Goal: Task Accomplishment & Management: Use online tool/utility

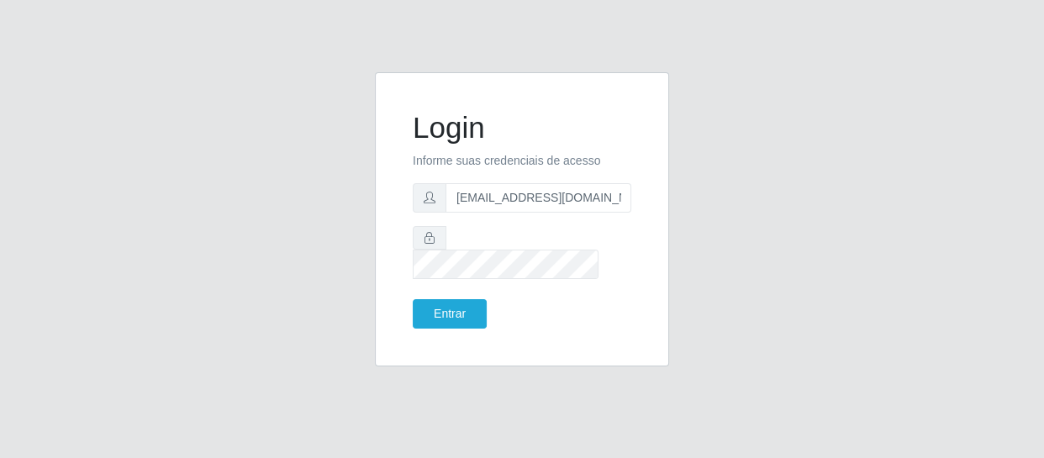
click at [413, 299] on button "Entrar" at bounding box center [450, 313] width 74 height 29
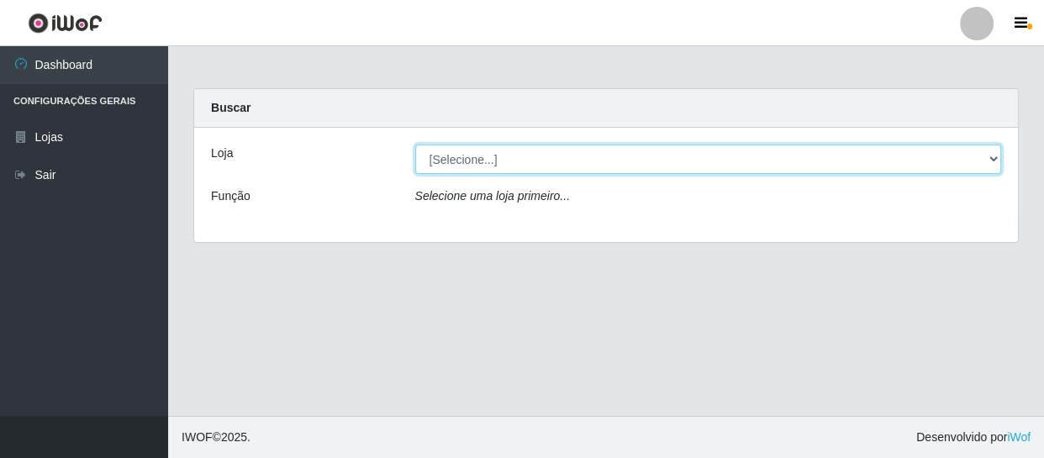
click at [705, 151] on select "[Selecione...] SuperFácil Atacado - São Gonçalo do Amarante" at bounding box center [708, 159] width 587 height 29
select select "408"
click at [415, 145] on select "[Selecione...] SuperFácil Atacado - São Gonçalo do Amarante" at bounding box center [708, 159] width 587 height 29
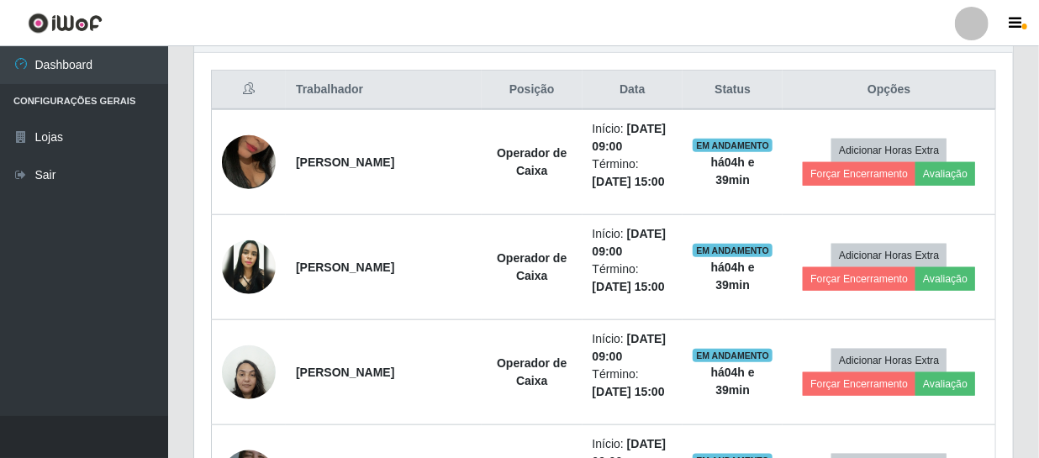
scroll to position [688, 0]
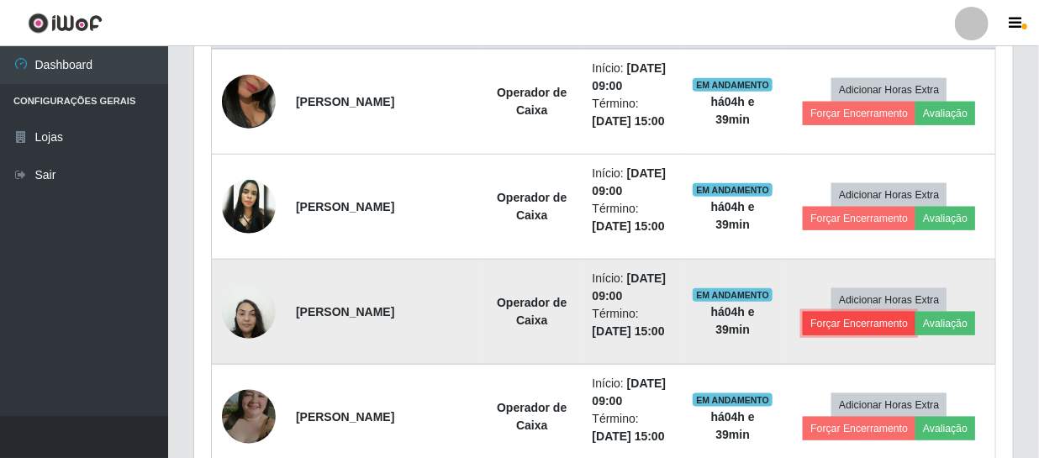
click at [841, 322] on button "Forçar Encerramento" at bounding box center [859, 324] width 113 height 24
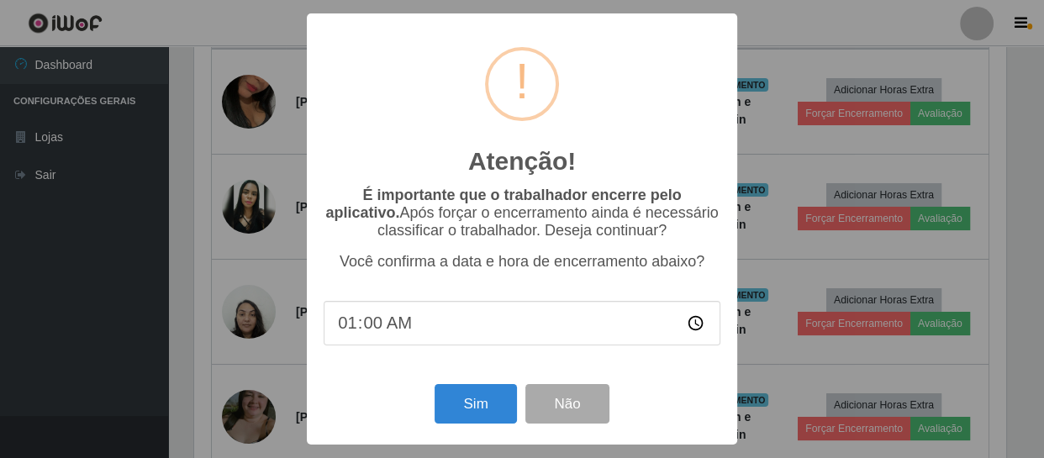
type input "14:00"
click at [470, 411] on button "Sim" at bounding box center [476, 404] width 82 height 40
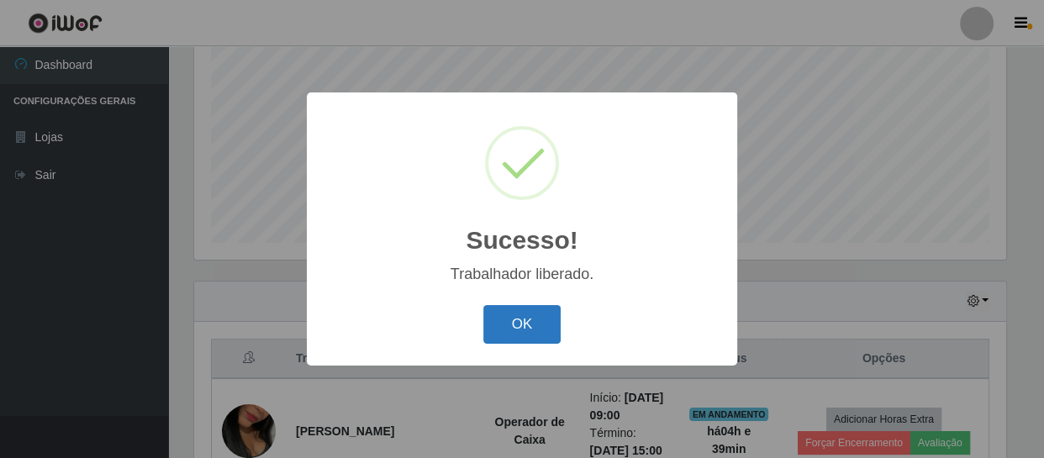
click at [541, 315] on button "OK" at bounding box center [522, 325] width 78 height 40
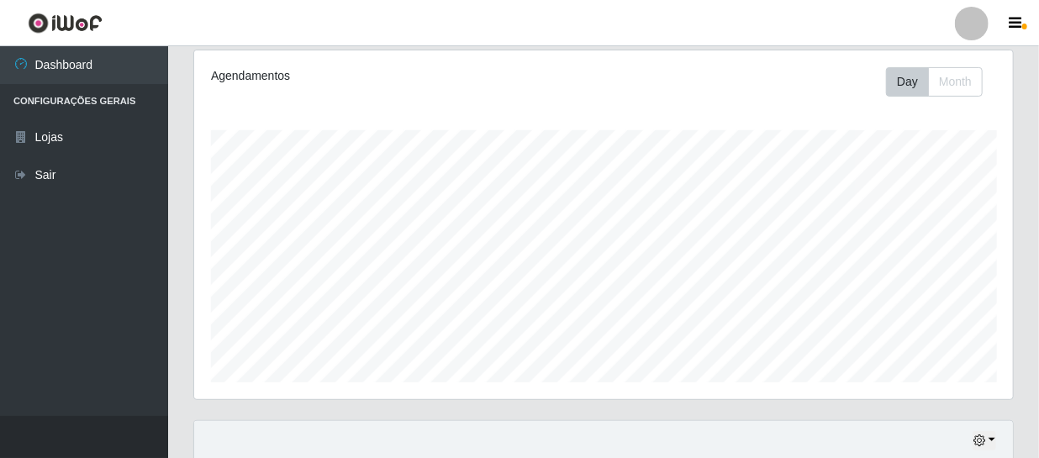
scroll to position [205, 0]
